Goal: Task Accomplishment & Management: Manage account settings

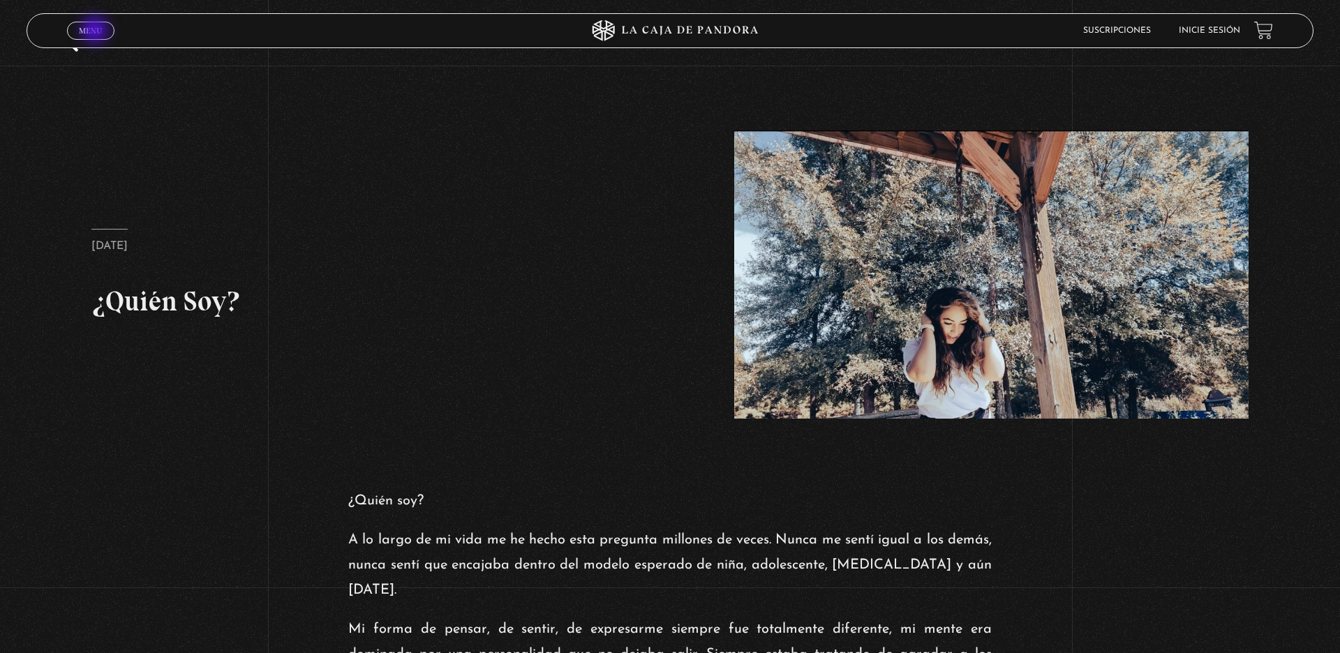
click at [96, 31] on span "Menu" at bounding box center [90, 31] width 23 height 8
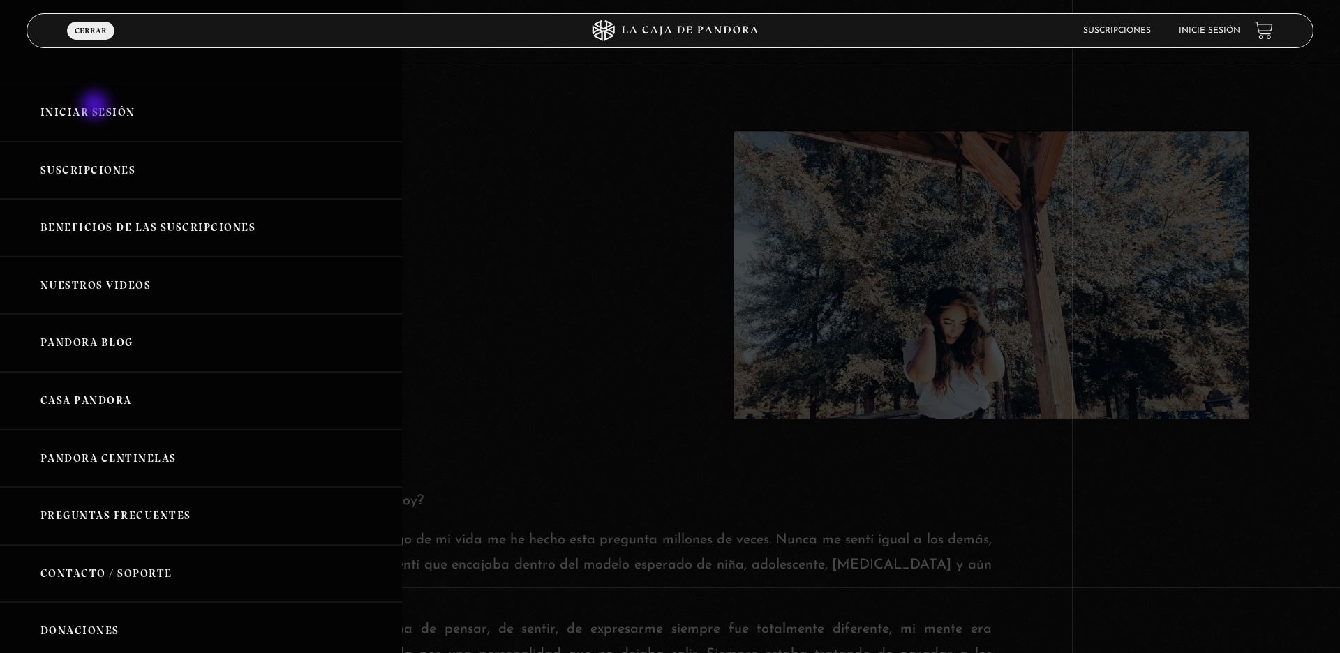
click at [96, 107] on link "Iniciar Sesión" at bounding box center [201, 113] width 402 height 58
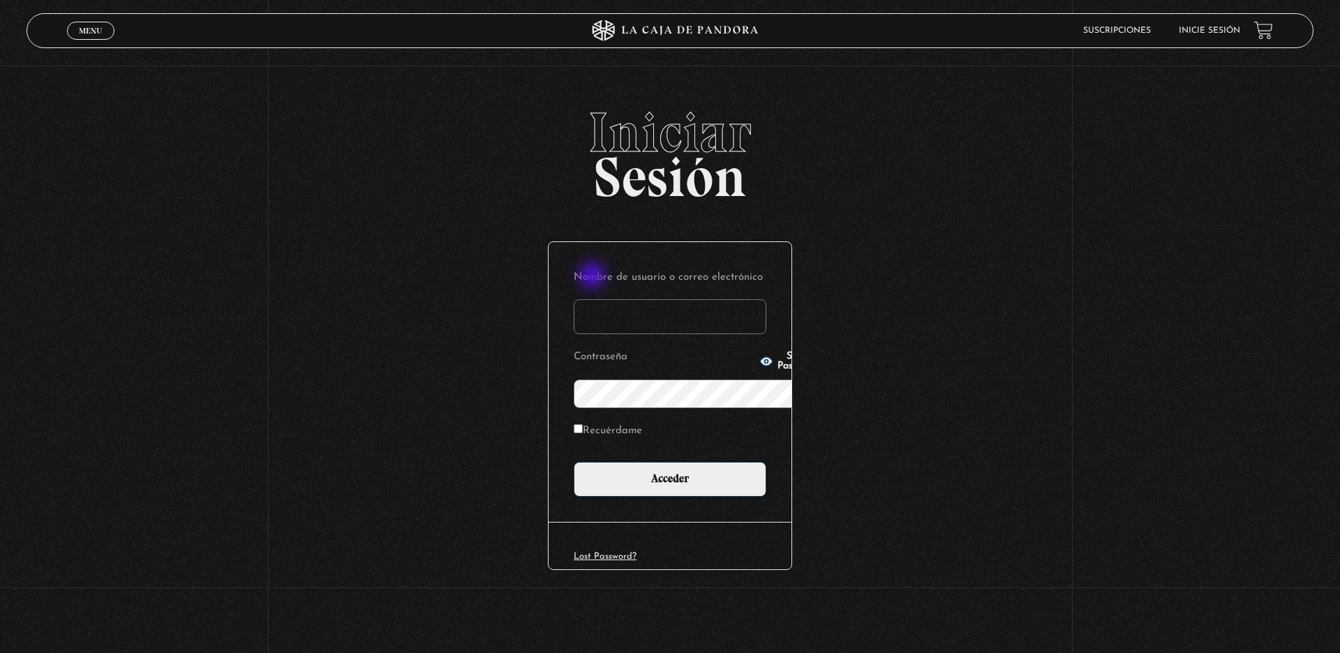
click at [594, 299] on input "Nombre de usuario o correo electrónico" at bounding box center [670, 316] width 193 height 35
click at [602, 299] on input "jbermc" at bounding box center [670, 316] width 193 height 35
type input "jbermc@gmail.com"
click at [602, 421] on p "Recuérdame" at bounding box center [670, 435] width 193 height 29
click at [602, 421] on label "Recuérdame" at bounding box center [608, 432] width 68 height 22
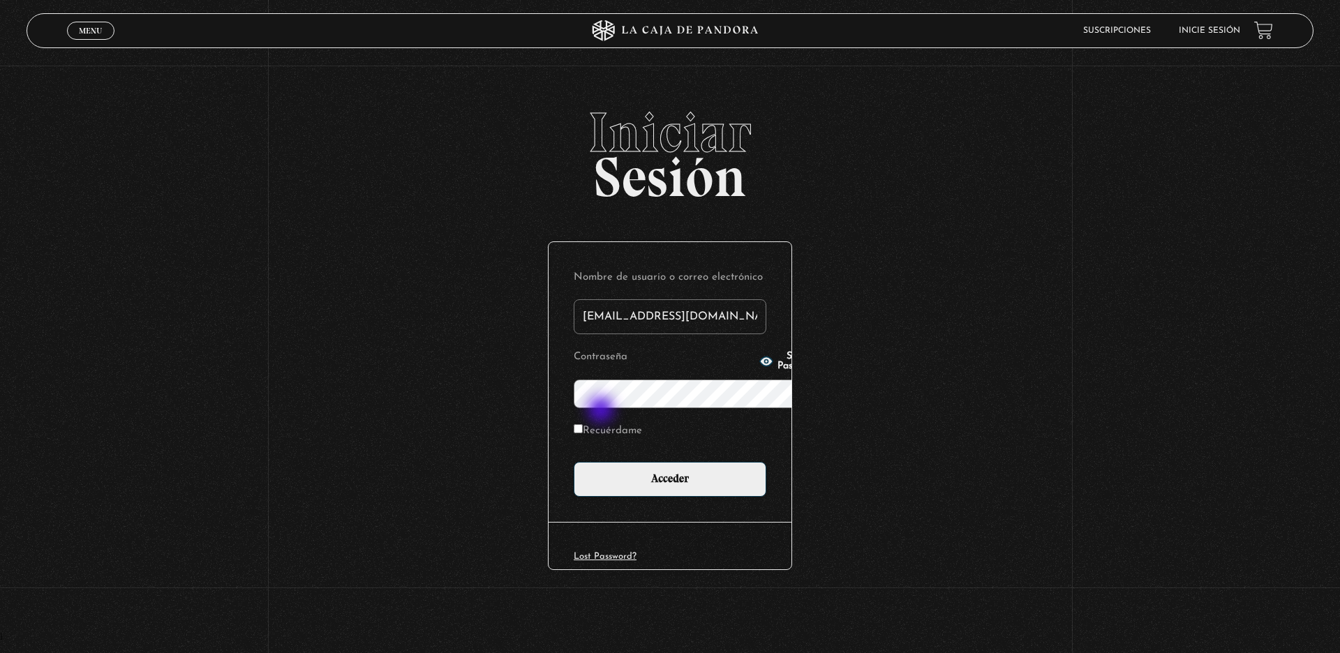
click at [583, 424] on input "Recuérdame" at bounding box center [578, 428] width 9 height 9
checkbox input "true"
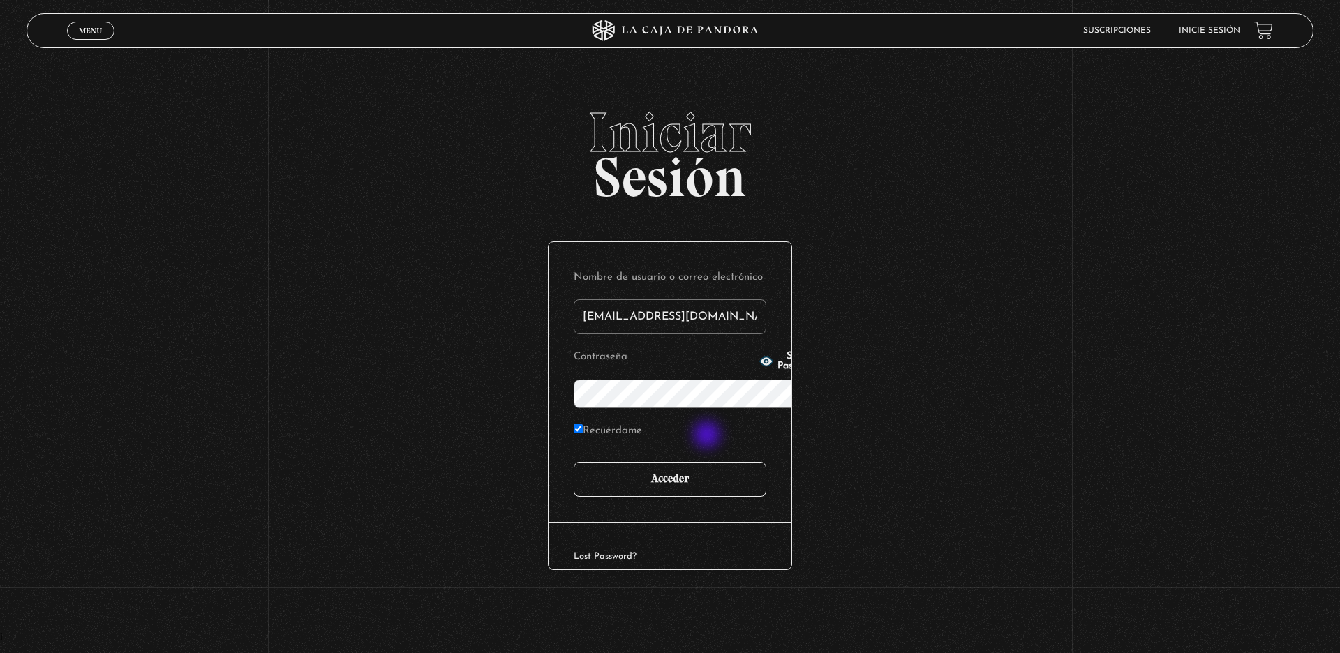
click at [709, 462] on input "Acceder" at bounding box center [670, 479] width 193 height 35
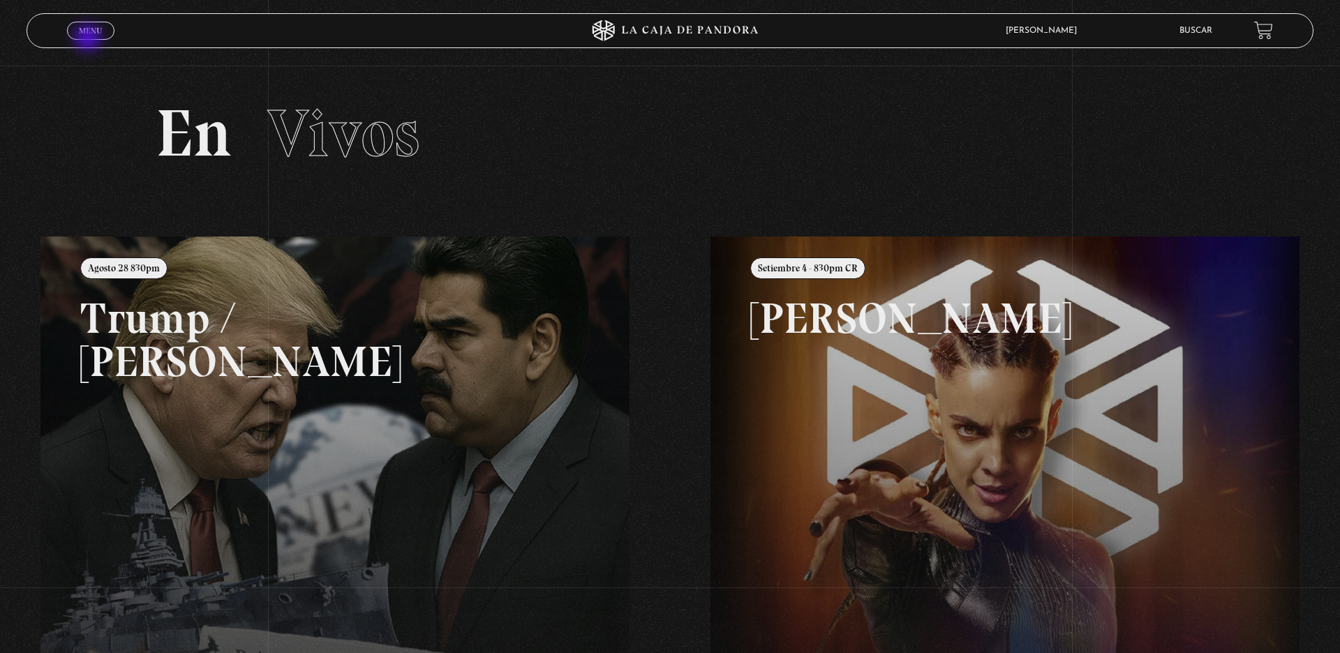
click at [89, 39] on link "Menu Cerrar" at bounding box center [90, 31] width 47 height 18
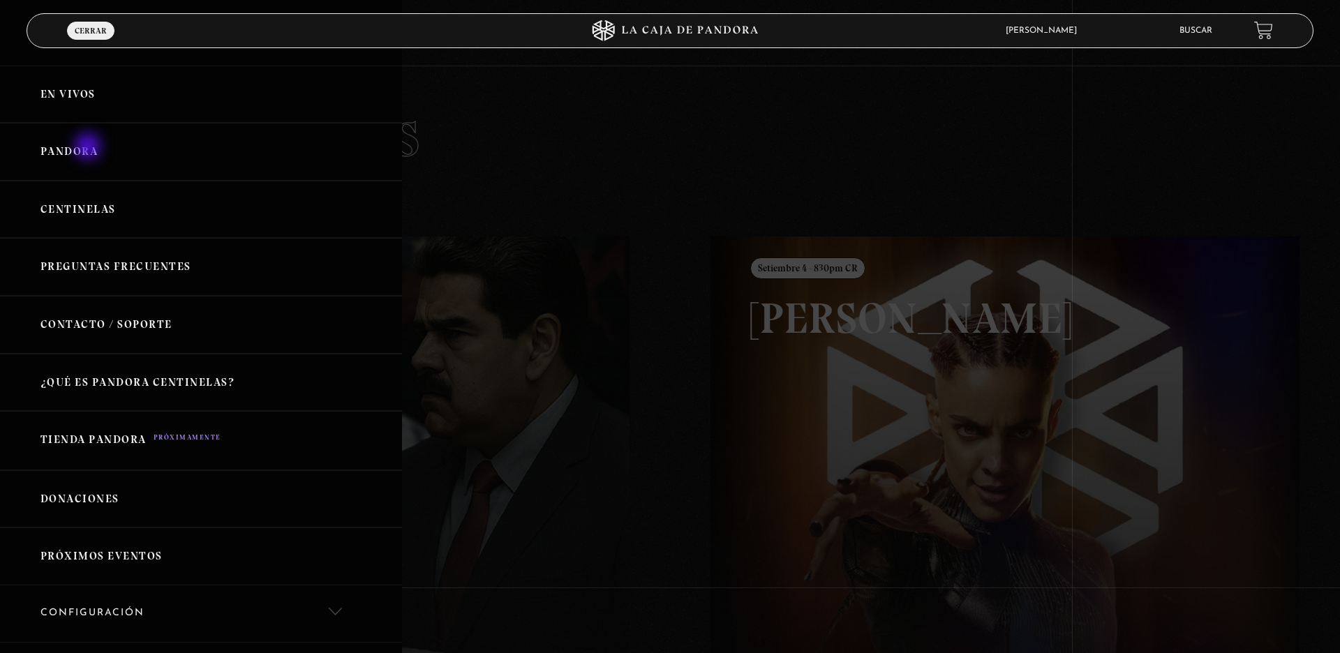
click at [89, 148] on link "Pandora" at bounding box center [201, 152] width 402 height 58
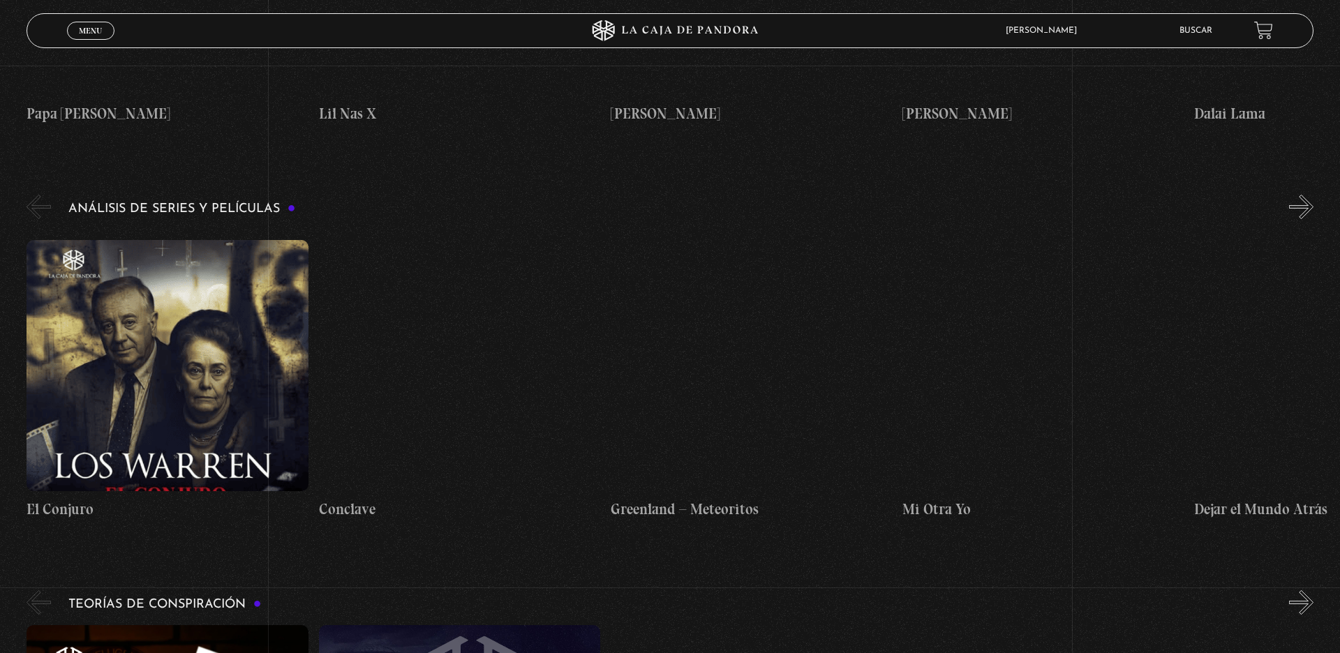
scroll to position [2443, 0]
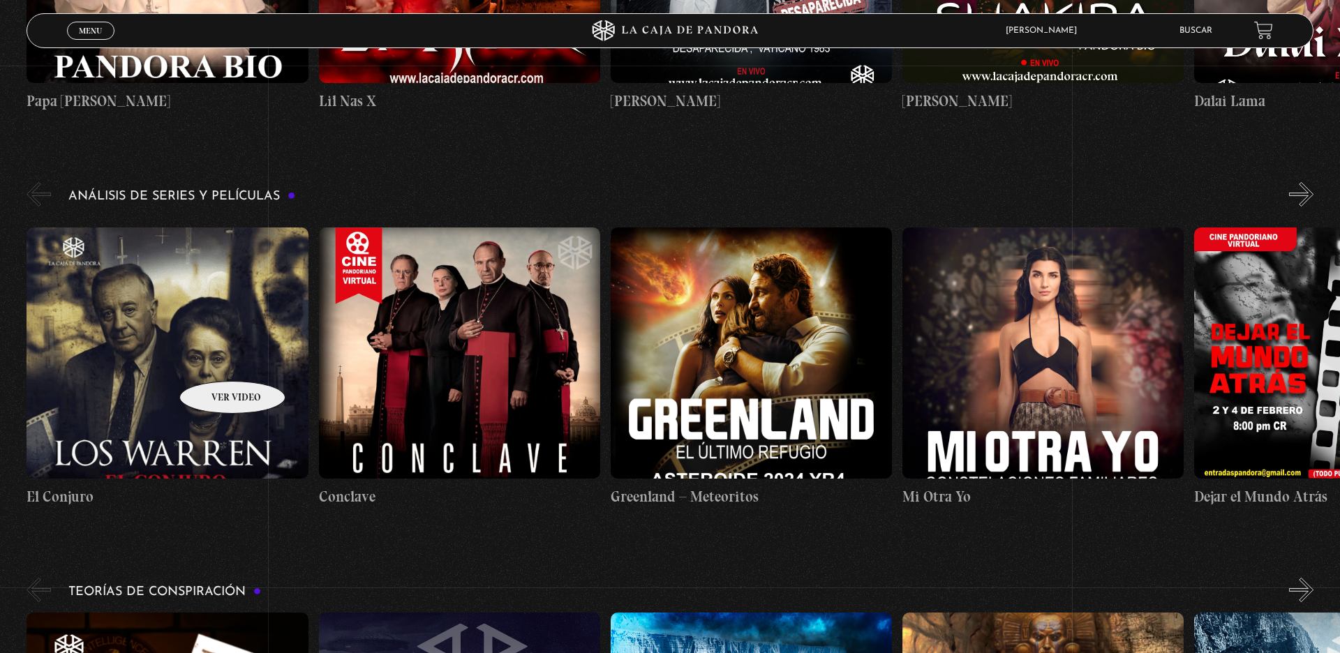
click at [214, 360] on figure at bounding box center [167, 353] width 281 height 251
